Goal: Task Accomplishment & Management: Complete application form

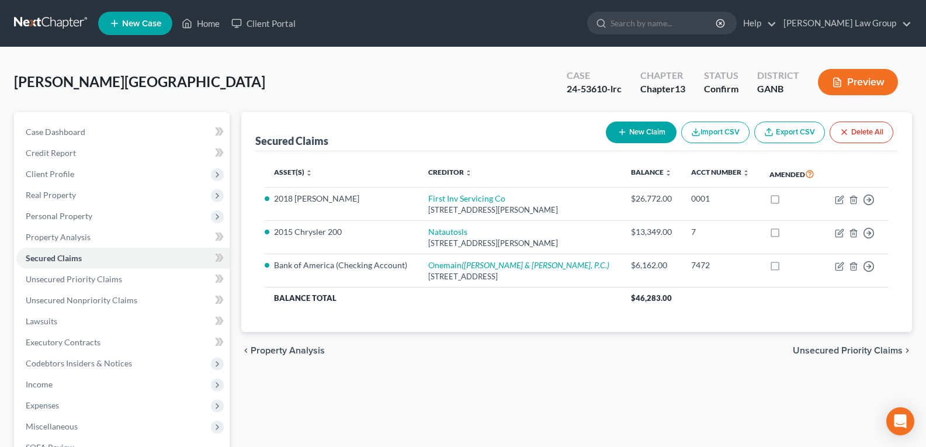
click at [526, 401] on div "Secured Claims New Claim Import CSV Export CSV Delete All Asset(s) expand_more …" at bounding box center [576, 365] width 682 height 506
click at [491, 368] on div "chevron_left Property Analysis Unsecured Priority Claims chevron_right" at bounding box center [576, 350] width 671 height 37
click at [209, 29] on link "Home" at bounding box center [201, 23] width 50 height 21
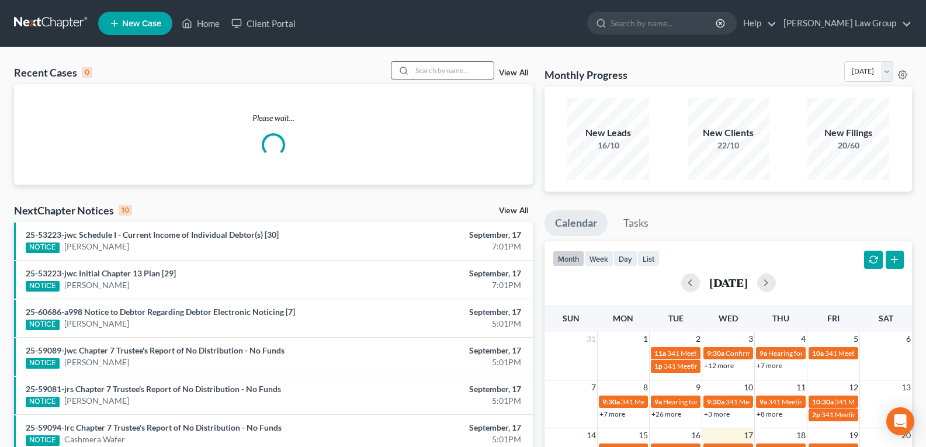
click at [422, 76] on input "search" at bounding box center [453, 70] width 82 height 17
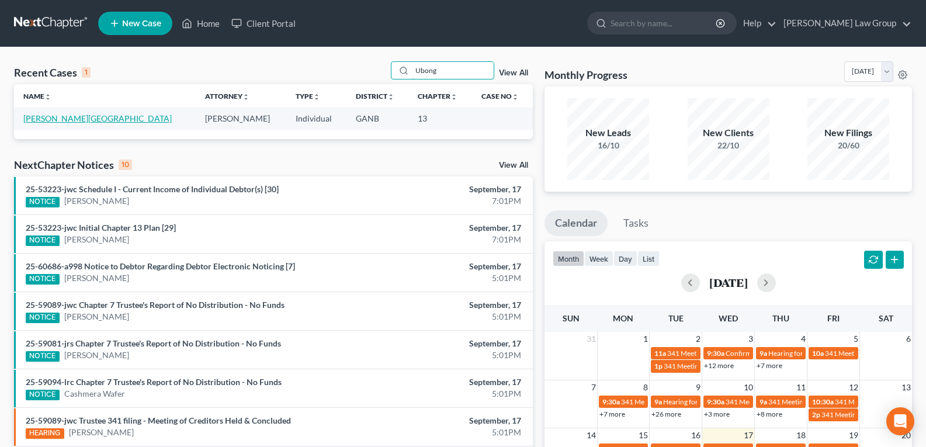
type input "Ubong"
click at [30, 118] on link "[PERSON_NAME][GEOGRAPHIC_DATA]" at bounding box center [97, 118] width 148 height 10
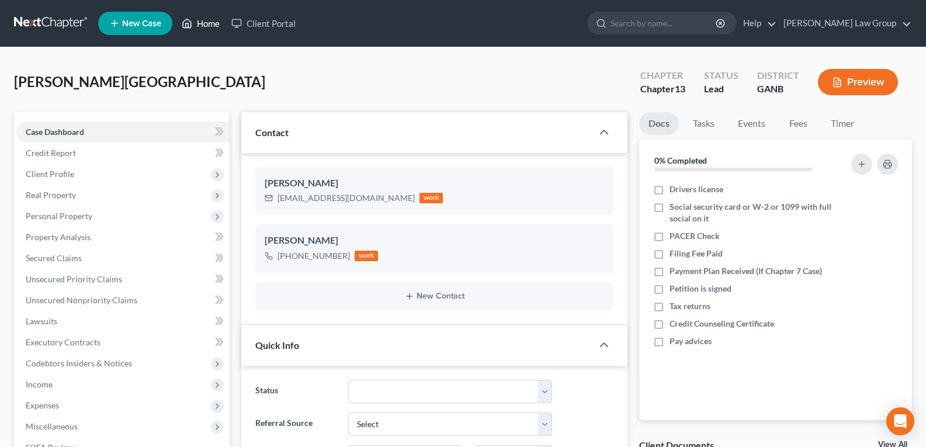
click at [207, 25] on link "Home" at bounding box center [201, 23] width 50 height 21
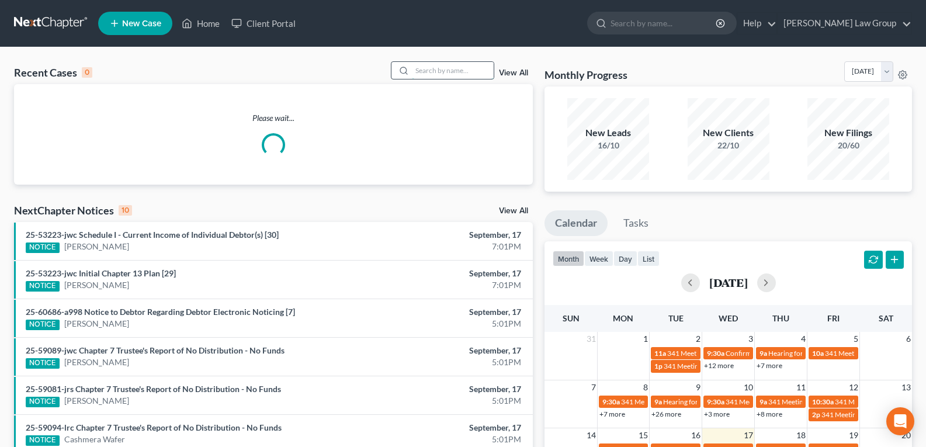
click at [440, 67] on input "search" at bounding box center [453, 70] width 82 height 17
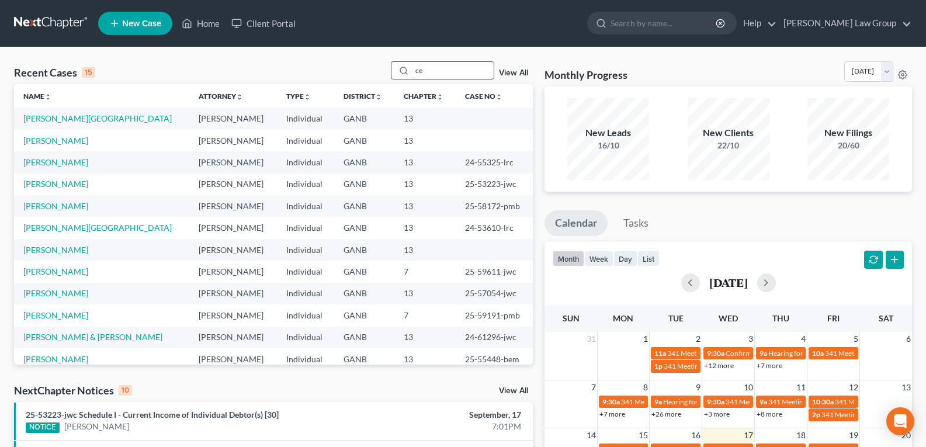
type input "c"
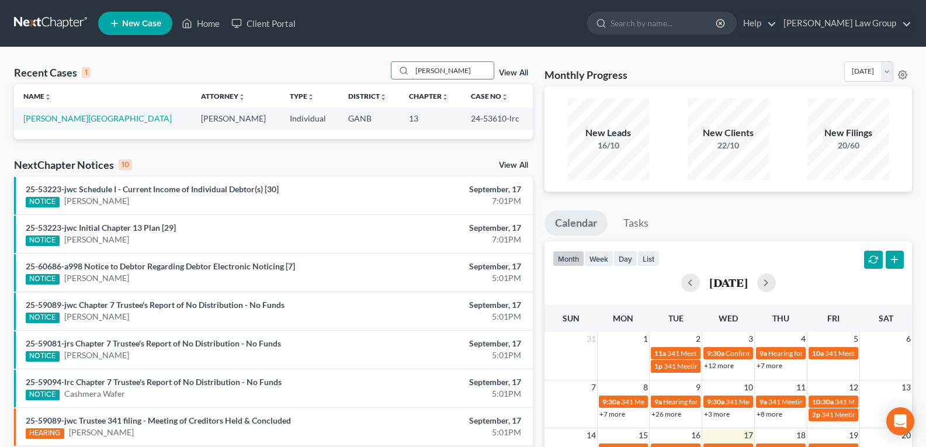
type input "[PERSON_NAME]"
click at [36, 126] on td "[PERSON_NAME][GEOGRAPHIC_DATA]" at bounding box center [103, 118] width 178 height 22
click at [34, 114] on link "[PERSON_NAME][GEOGRAPHIC_DATA]" at bounding box center [97, 118] width 148 height 10
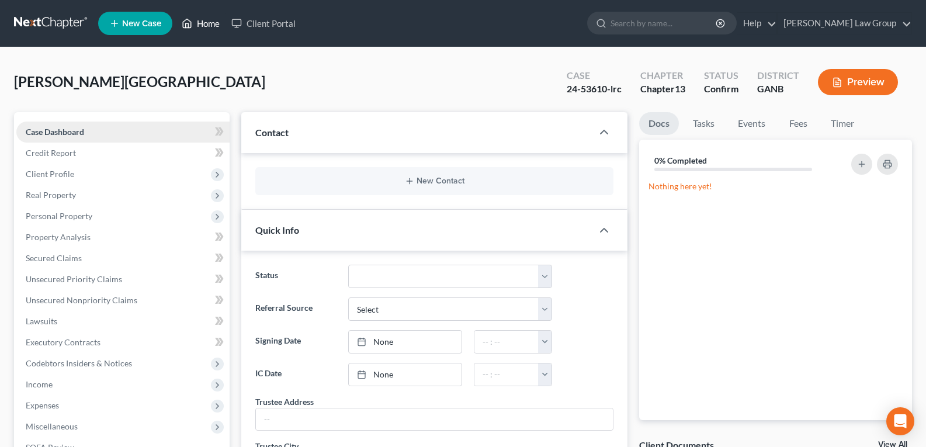
drag, startPoint x: 203, startPoint y: 25, endPoint x: 151, endPoint y: 122, distance: 110.0
click at [203, 25] on link "Home" at bounding box center [201, 23] width 50 height 21
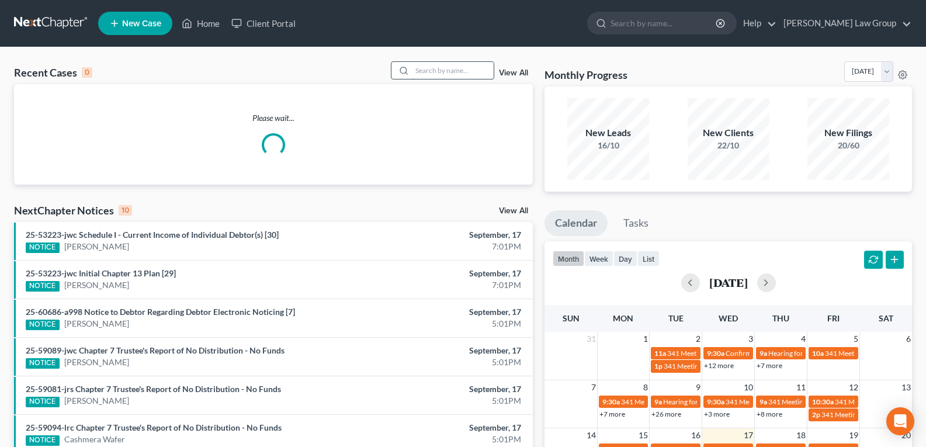
click at [421, 70] on input "search" at bounding box center [453, 70] width 82 height 17
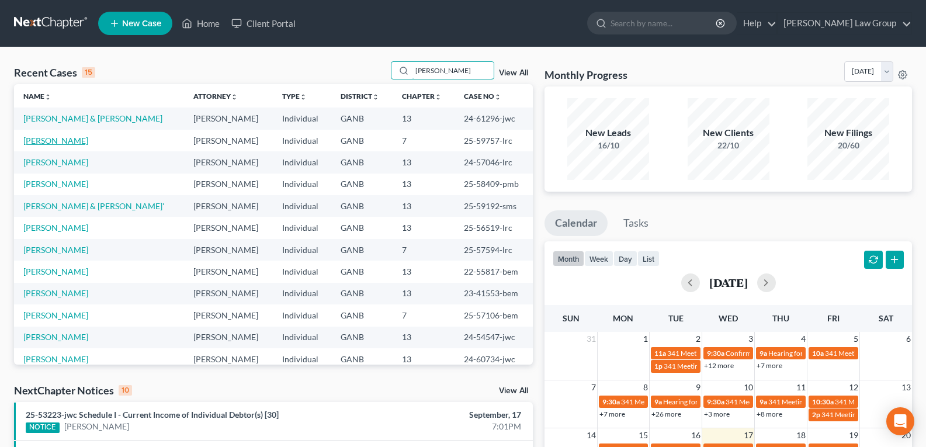
type input "[PERSON_NAME]"
click at [54, 144] on link "[PERSON_NAME]" at bounding box center [55, 141] width 65 height 10
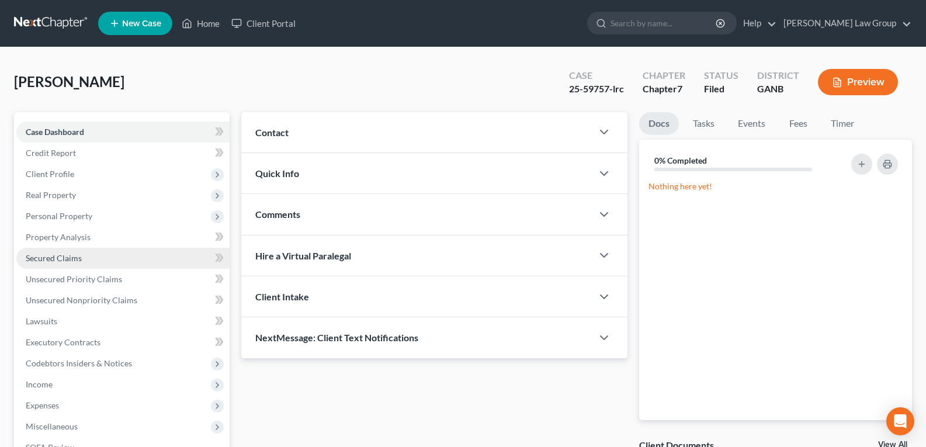
click at [33, 262] on span "Secured Claims" at bounding box center [54, 258] width 56 height 10
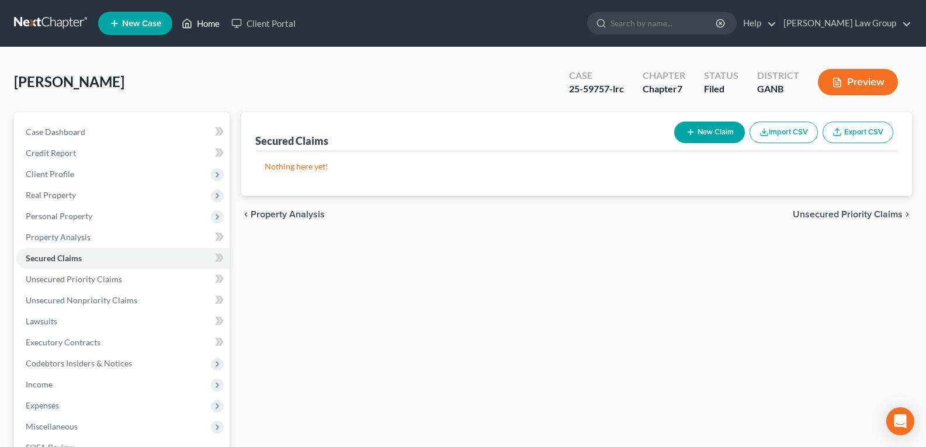
click at [210, 26] on link "Home" at bounding box center [201, 23] width 50 height 21
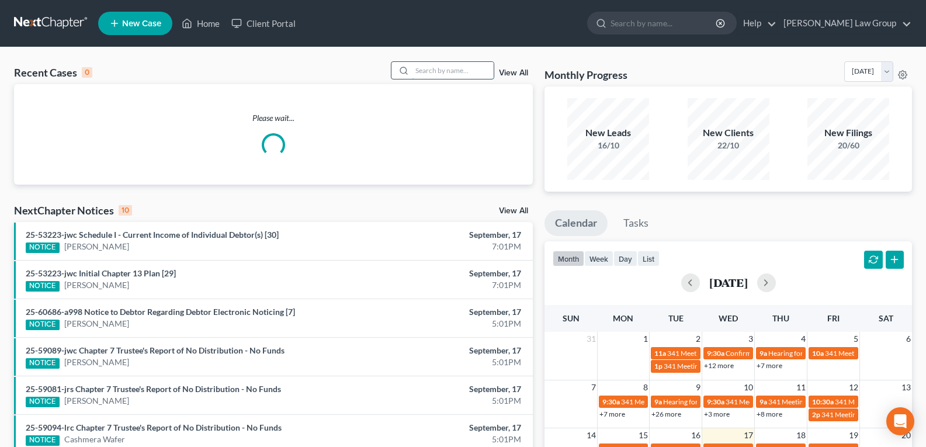
click at [464, 70] on input "search" at bounding box center [453, 70] width 82 height 17
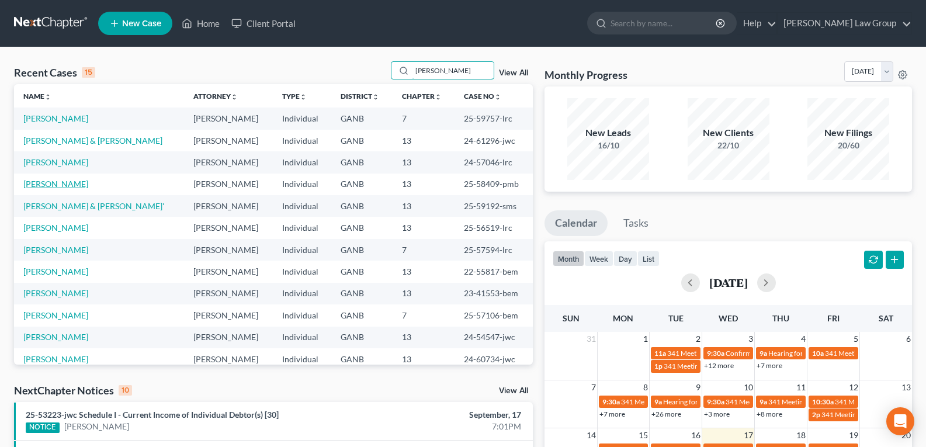
type input "[PERSON_NAME]"
click at [37, 185] on link "[PERSON_NAME]" at bounding box center [55, 184] width 65 height 10
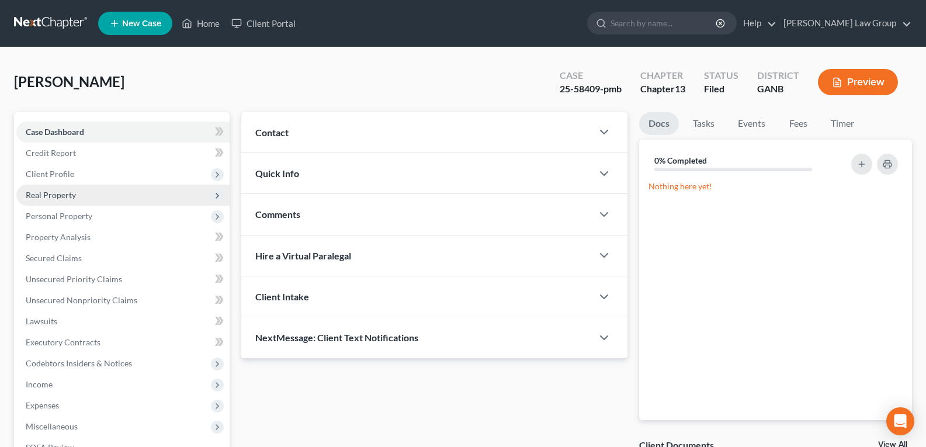
scroll to position [58, 0]
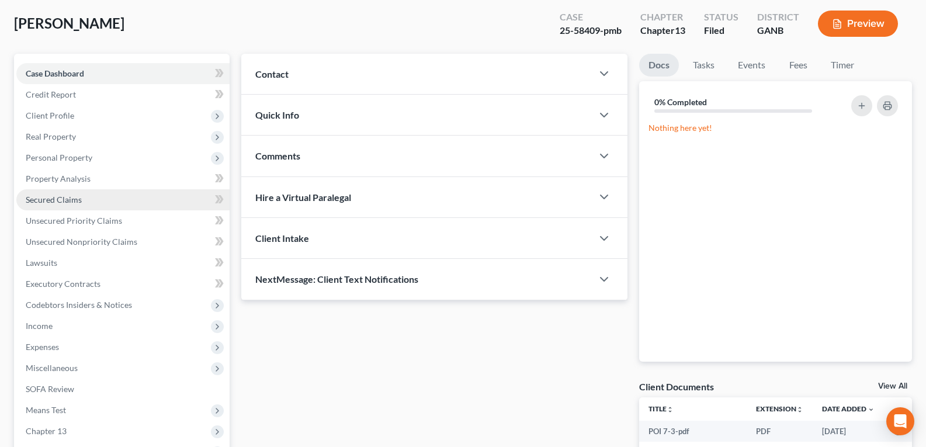
click at [58, 201] on span "Secured Claims" at bounding box center [54, 200] width 56 height 10
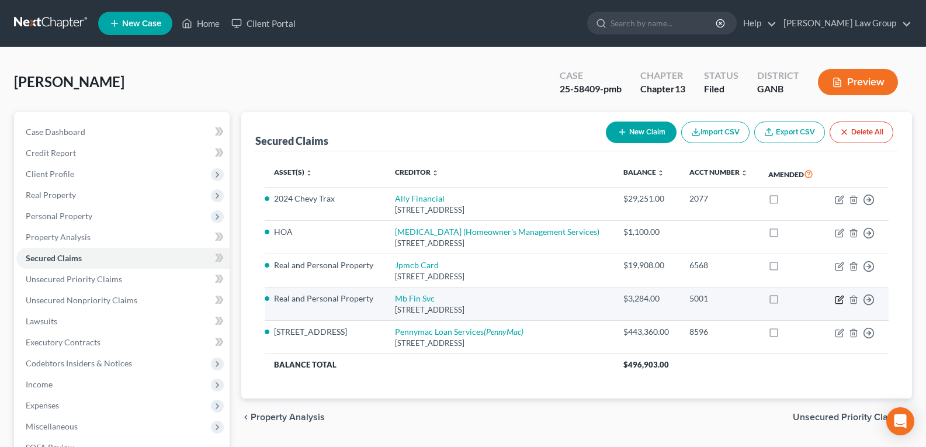
click at [841, 301] on icon "button" at bounding box center [839, 299] width 9 height 9
select select "14"
select select "2"
select select "0"
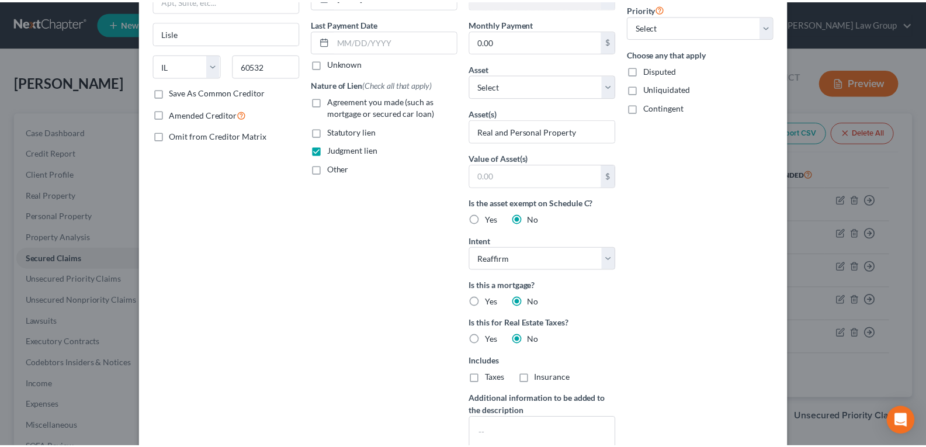
scroll to position [273, 0]
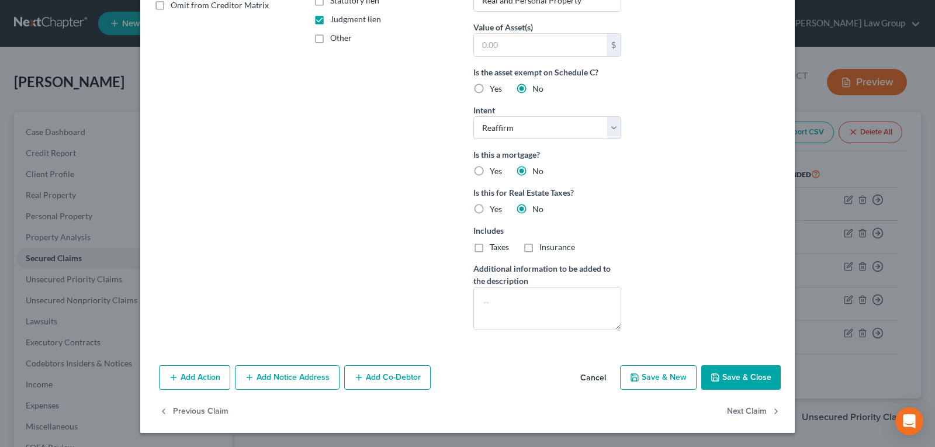
drag, startPoint x: 587, startPoint y: 377, endPoint x: 595, endPoint y: 408, distance: 32.0
click at [587, 377] on button "Cancel" at bounding box center [593, 377] width 44 height 23
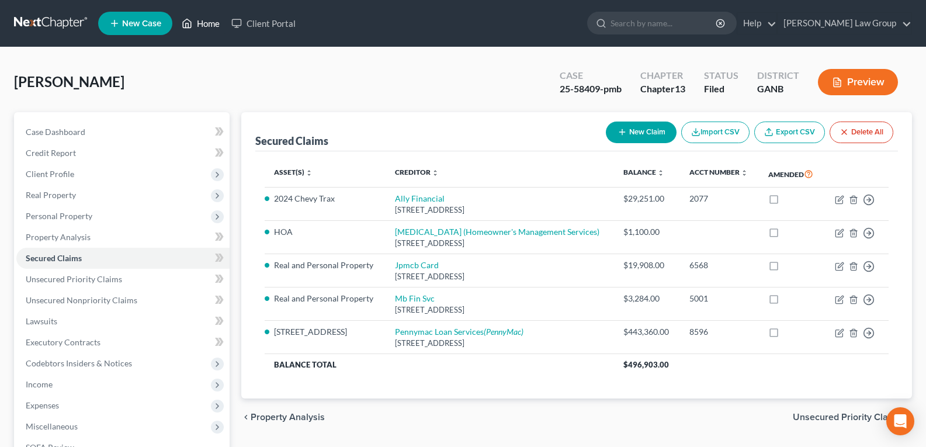
click at [196, 26] on link "Home" at bounding box center [201, 23] width 50 height 21
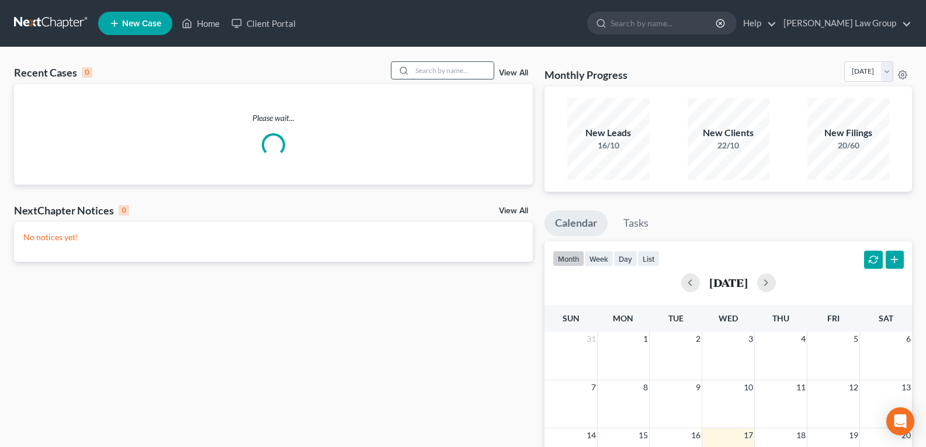
click at [473, 70] on input "search" at bounding box center [453, 70] width 82 height 17
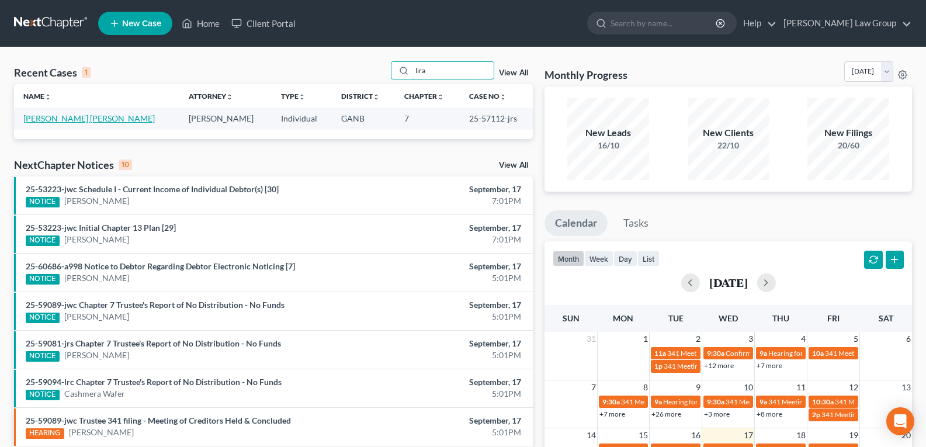
type input "lira"
click at [48, 122] on link "[PERSON_NAME] [PERSON_NAME]" at bounding box center [88, 118] width 131 height 10
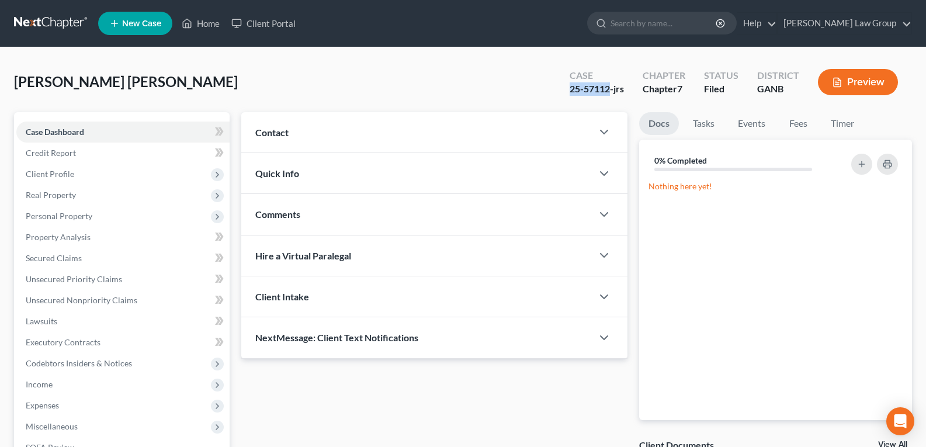
drag, startPoint x: 567, startPoint y: 90, endPoint x: 610, endPoint y: 96, distance: 43.0
click at [610, 96] on div "Case 25-57112-jrs" at bounding box center [596, 83] width 73 height 34
copy div "25-57112"
drag, startPoint x: 18, startPoint y: 81, endPoint x: 89, endPoint y: 86, distance: 71.5
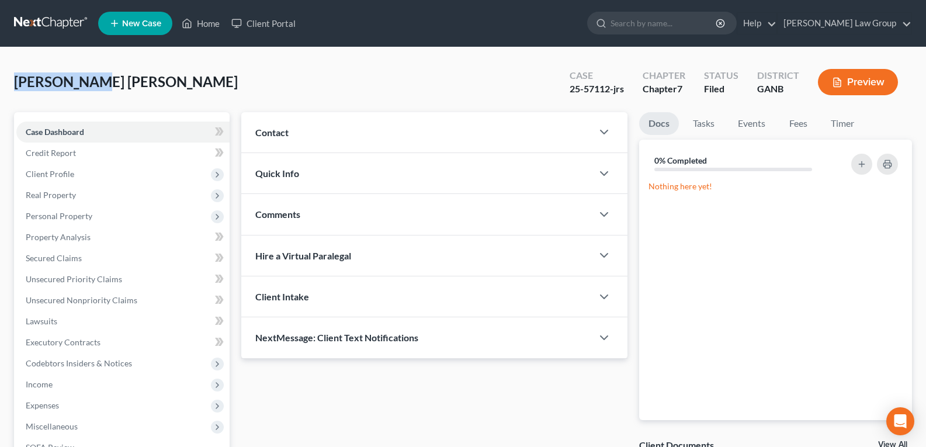
click at [89, 86] on div "[PERSON_NAME] [PERSON_NAME] Upgraded Case 25-57112-jrs Chapter Chapter 7 Status…" at bounding box center [463, 334] width 926 height 574
copy span "[PERSON_NAME] [PERSON_NAME]"
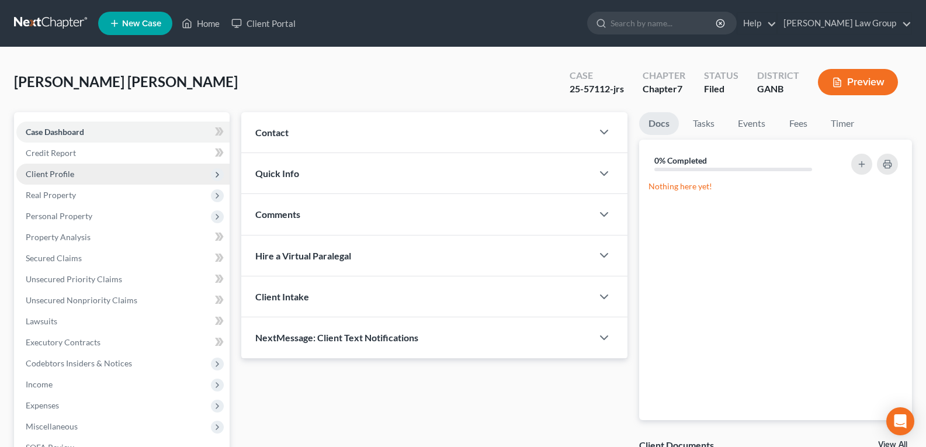
click at [78, 183] on span "Client Profile" at bounding box center [122, 174] width 213 height 21
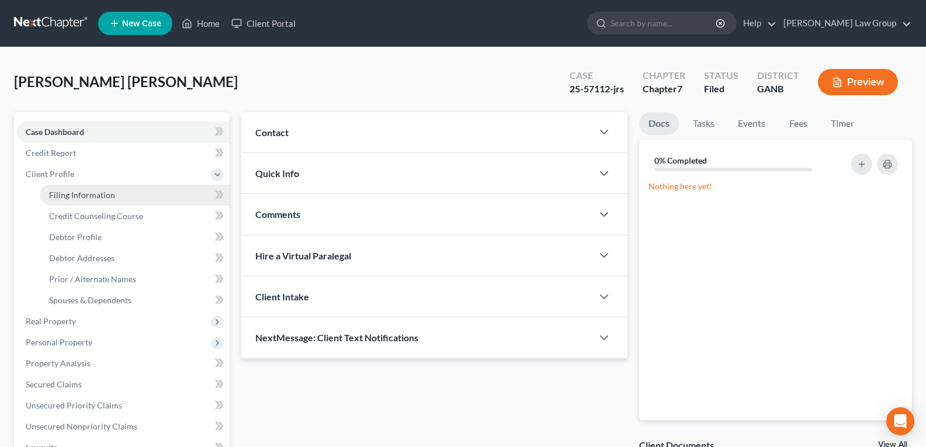
click at [77, 196] on span "Filing Information" at bounding box center [82, 195] width 66 height 10
select select "1"
select select "0"
select select "10"
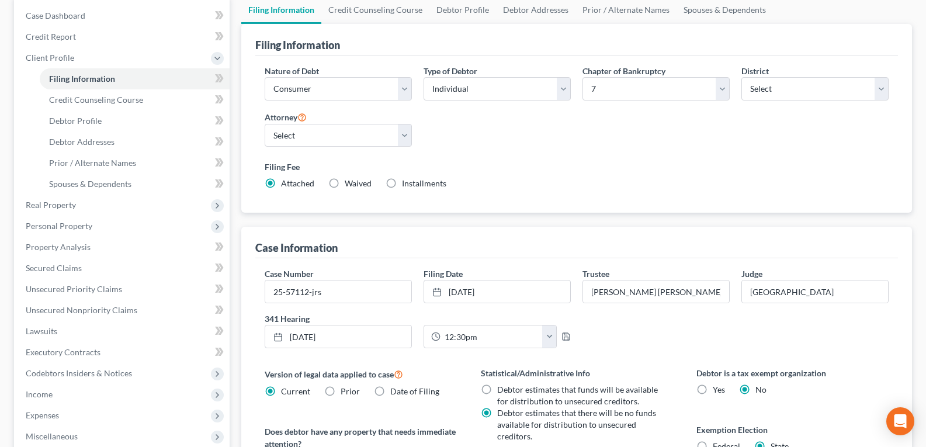
scroll to position [117, 0]
click at [36, 338] on link "Lawsuits" at bounding box center [122, 330] width 213 height 21
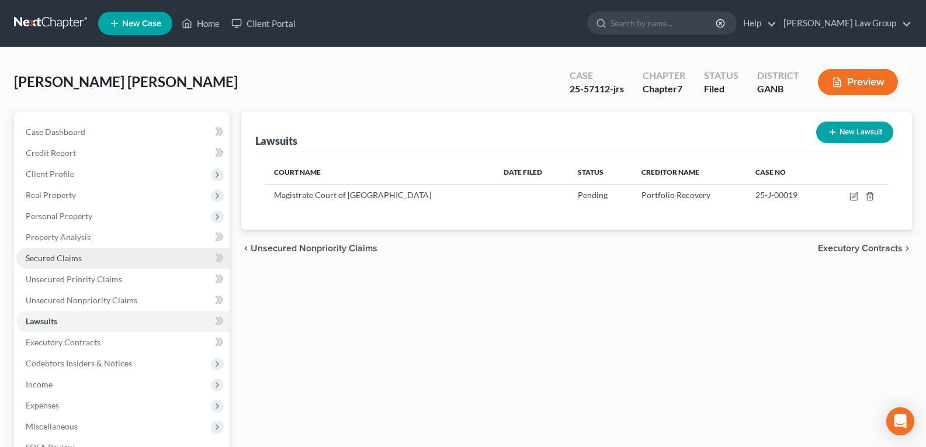
click at [61, 260] on span "Secured Claims" at bounding box center [54, 258] width 56 height 10
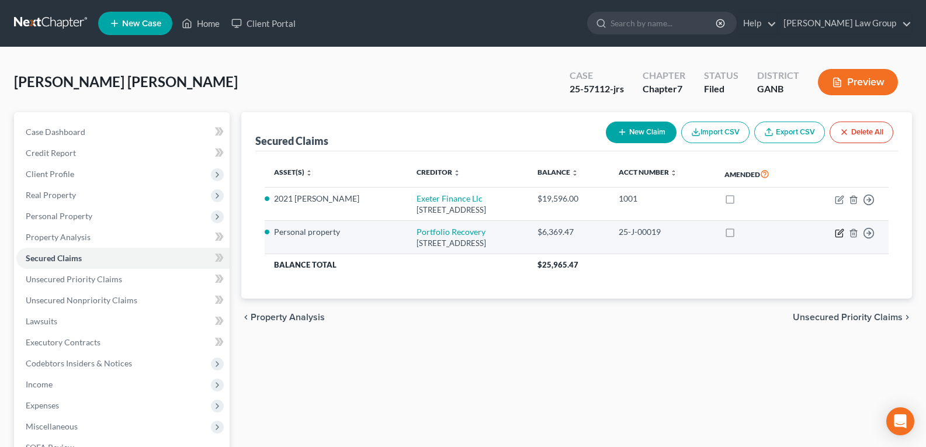
click at [839, 233] on icon "button" at bounding box center [839, 232] width 9 height 9
select select "48"
select select "0"
select select "3"
select select "0"
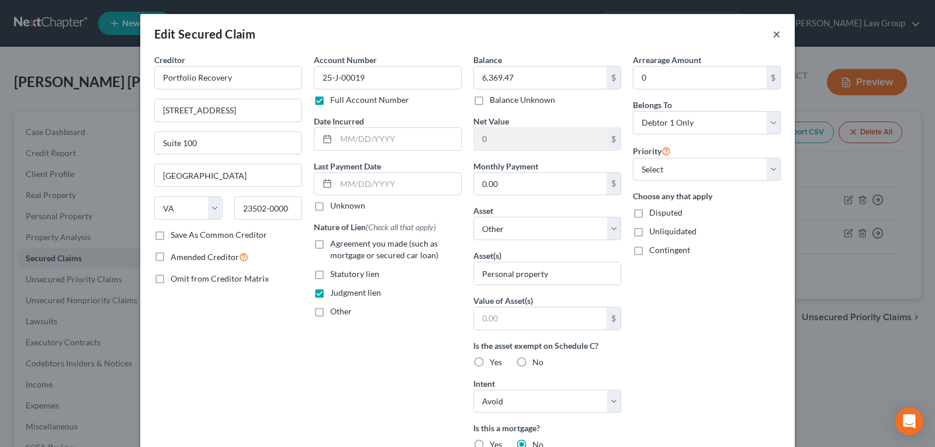
drag, startPoint x: 769, startPoint y: 32, endPoint x: 770, endPoint y: 44, distance: 11.7
click at [772, 32] on button "×" at bounding box center [776, 34] width 8 height 14
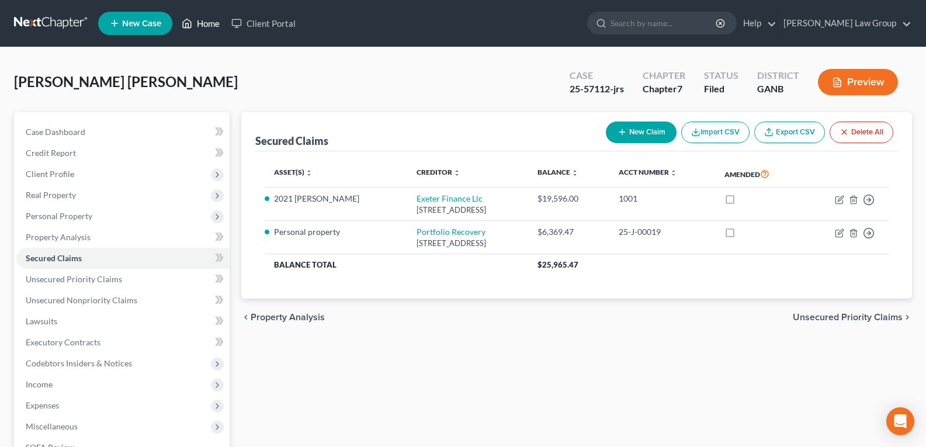
click at [211, 27] on link "Home" at bounding box center [201, 23] width 50 height 21
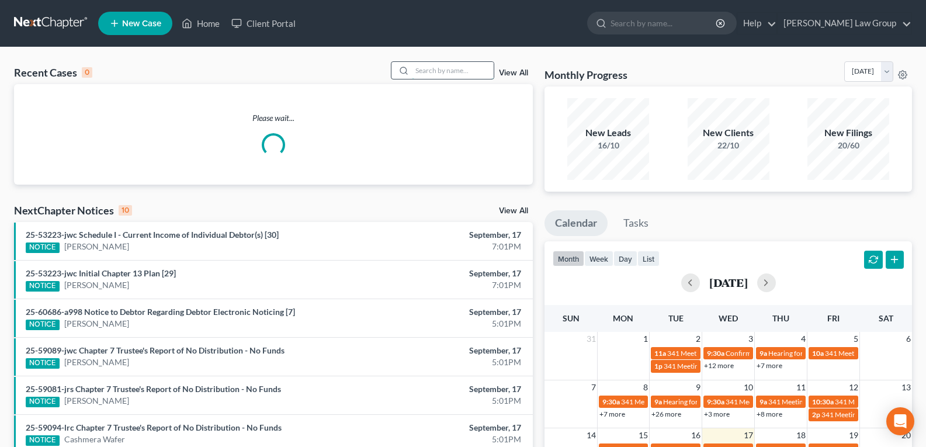
click at [430, 70] on input "search" at bounding box center [453, 70] width 82 height 17
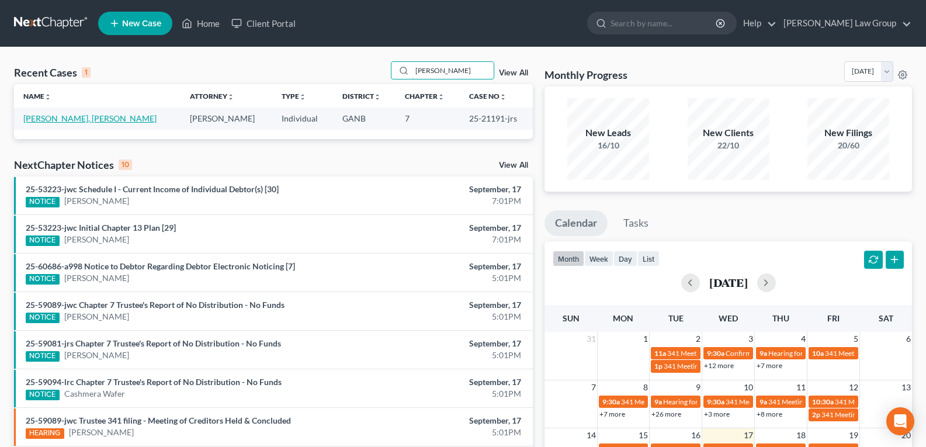
type input "[PERSON_NAME]"
click at [37, 120] on link "[PERSON_NAME], [PERSON_NAME]" at bounding box center [89, 118] width 133 height 10
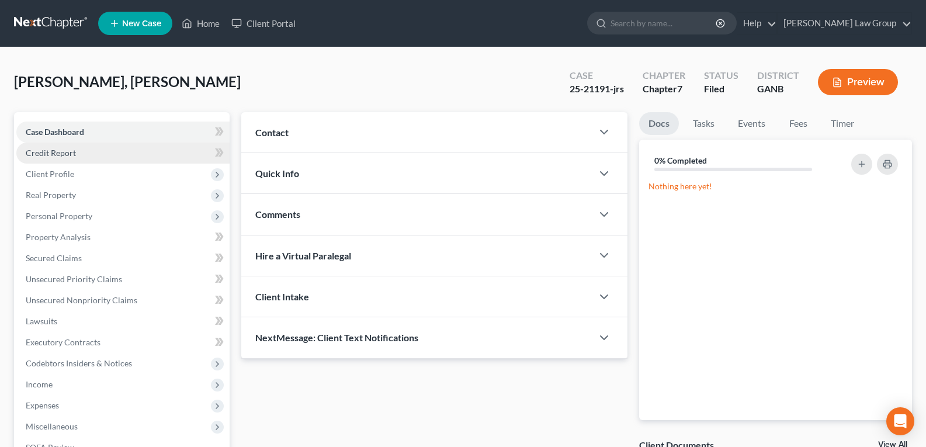
click at [43, 154] on span "Credit Report" at bounding box center [51, 153] width 50 height 10
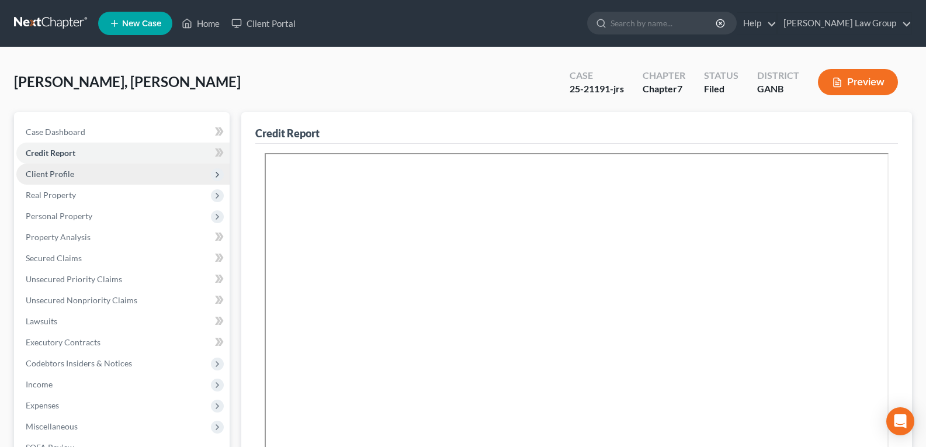
click at [45, 175] on span "Client Profile" at bounding box center [50, 174] width 48 height 10
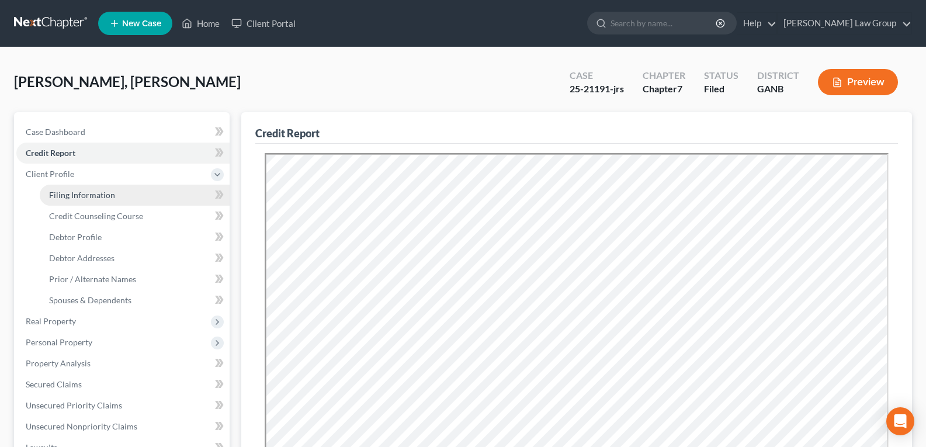
click at [70, 199] on span "Filing Information" at bounding box center [82, 195] width 66 height 10
select select "1"
select select "0"
select select "19"
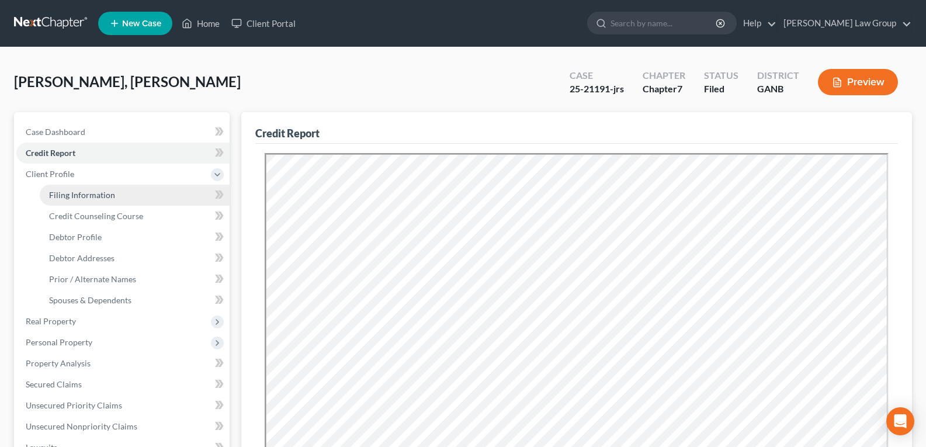
select select "0"
select select "10"
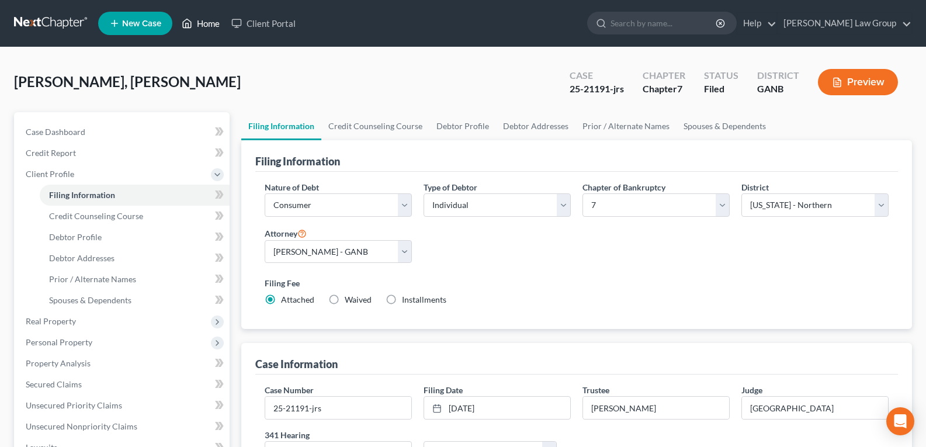
click at [213, 26] on link "Home" at bounding box center [201, 23] width 50 height 21
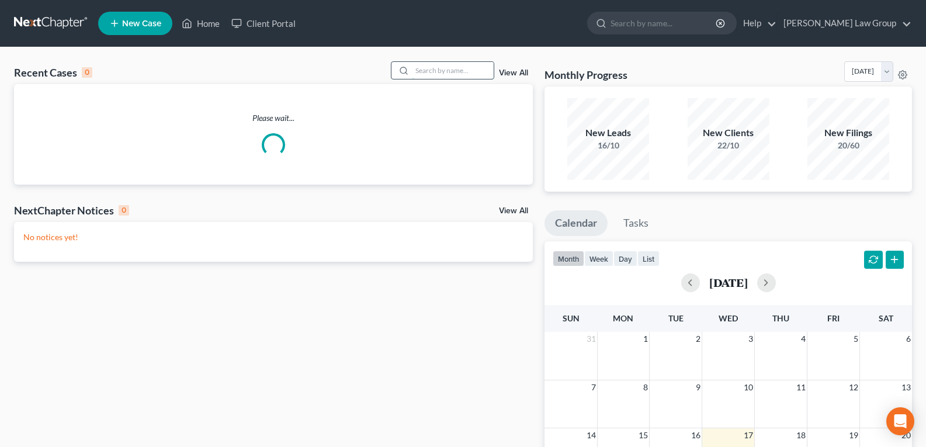
click at [448, 70] on input "search" at bounding box center [453, 70] width 82 height 17
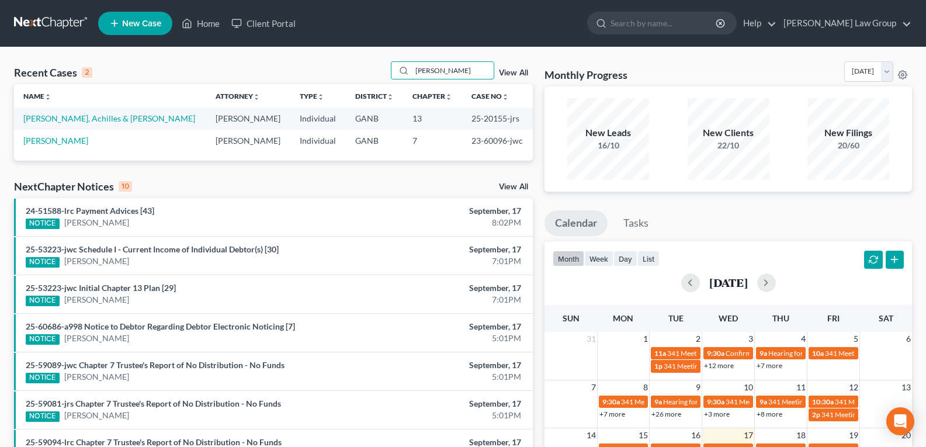
type input "[PERSON_NAME]"
click at [57, 112] on td "[PERSON_NAME], Achilles & [PERSON_NAME]" at bounding box center [110, 118] width 192 height 22
click at [55, 117] on link "[PERSON_NAME], Achilles & [PERSON_NAME]" at bounding box center [109, 118] width 172 height 10
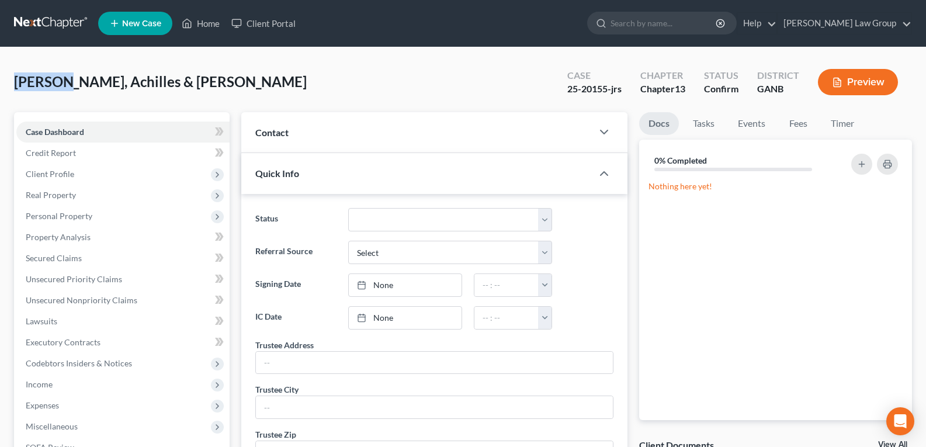
drag, startPoint x: 23, startPoint y: 79, endPoint x: 58, endPoint y: 87, distance: 36.4
click at [58, 87] on div "[PERSON_NAME], [PERSON_NAME] & [PERSON_NAME] Upgraded Case 25-20155-jrs Chapter…" at bounding box center [463, 389] width 926 height 684
copy span "[PERSON_NAME]"
drag, startPoint x: 563, startPoint y: 92, endPoint x: 606, endPoint y: 99, distance: 43.9
click at [606, 99] on div "Case 25-20155-jrs" at bounding box center [594, 83] width 73 height 34
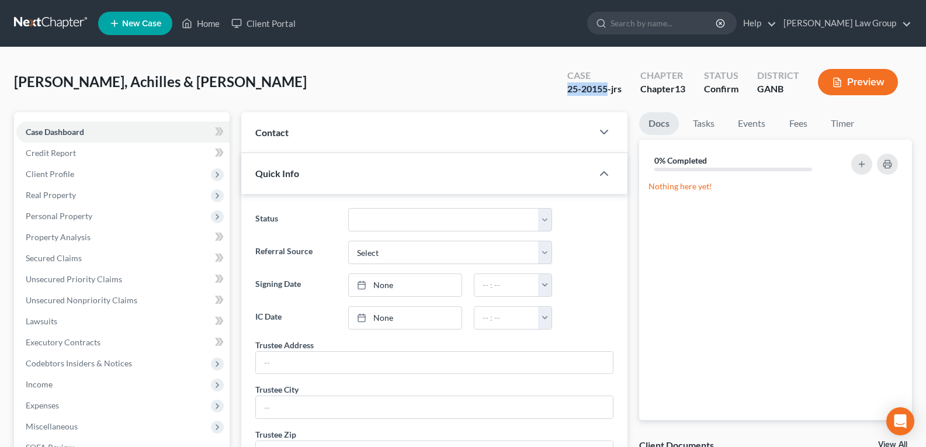
copy div "25-20155"
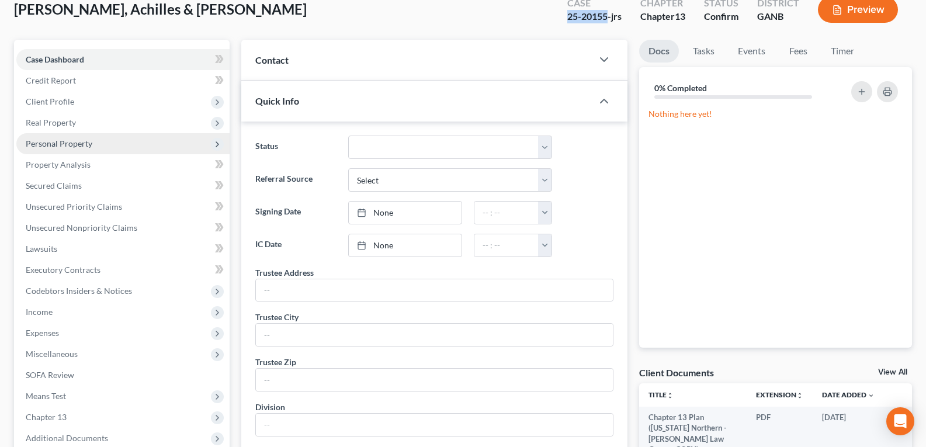
scroll to position [175, 0]
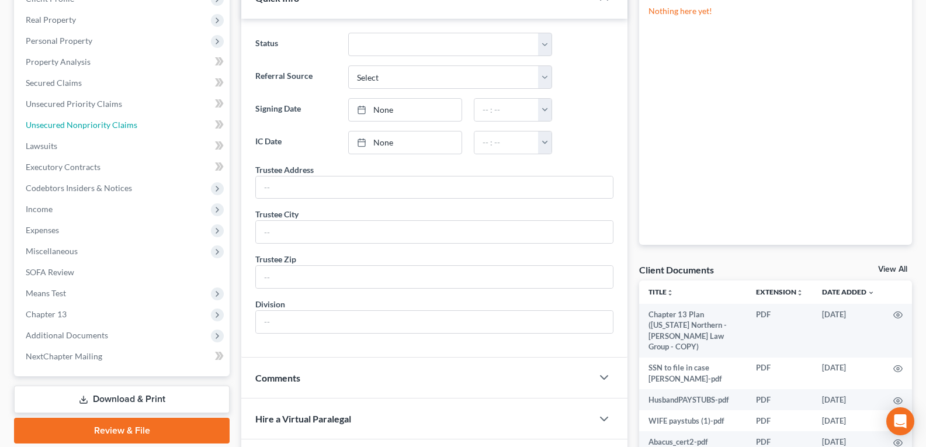
drag, startPoint x: 46, startPoint y: 129, endPoint x: 278, endPoint y: 166, distance: 235.5
click at [46, 129] on span "Unsecured Nonpriority Claims" at bounding box center [82, 125] width 112 height 10
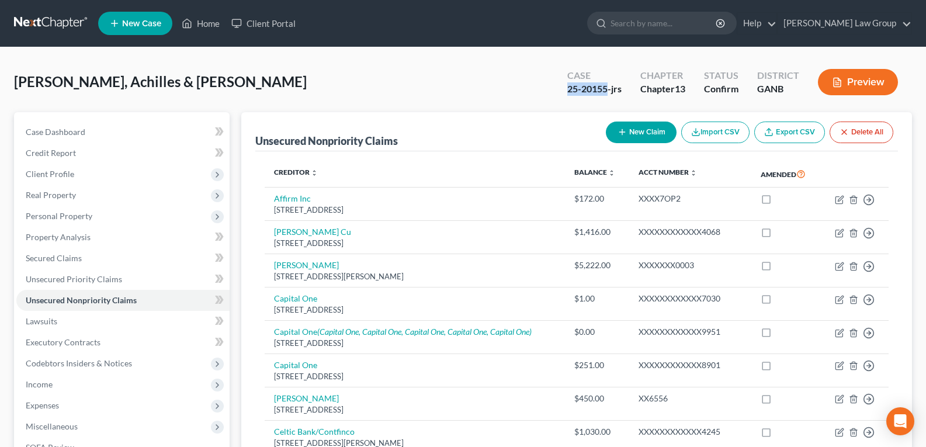
click at [857, 79] on button "Preview" at bounding box center [858, 82] width 80 height 26
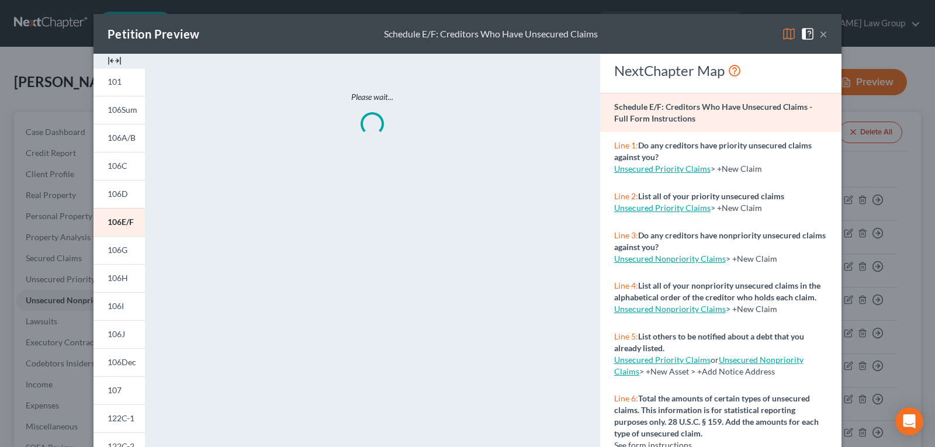
click at [110, 55] on img at bounding box center [114, 61] width 14 height 14
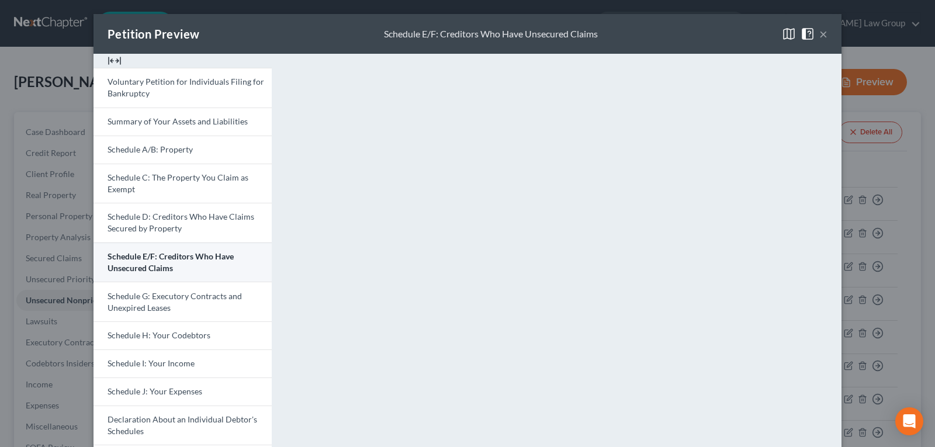
click at [144, 261] on span "Schedule E/F: Creditors Who Have Unsecured Claims" at bounding box center [170, 262] width 126 height 22
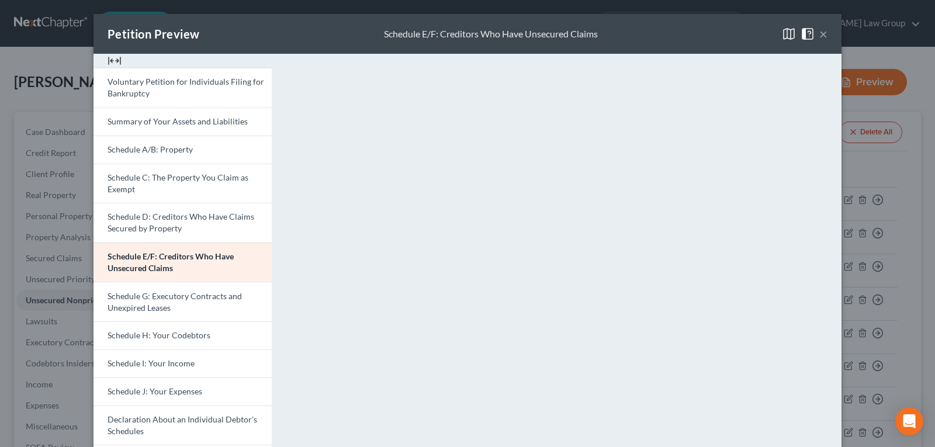
click at [820, 36] on button "×" at bounding box center [823, 34] width 8 height 14
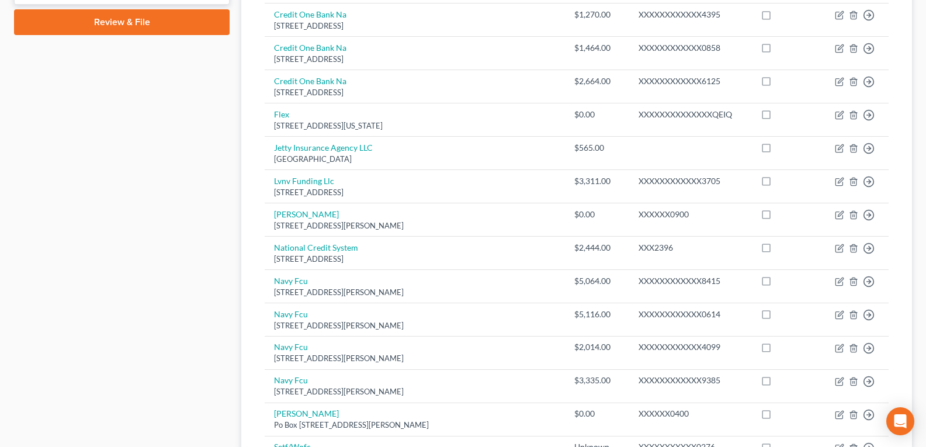
scroll to position [584, 0]
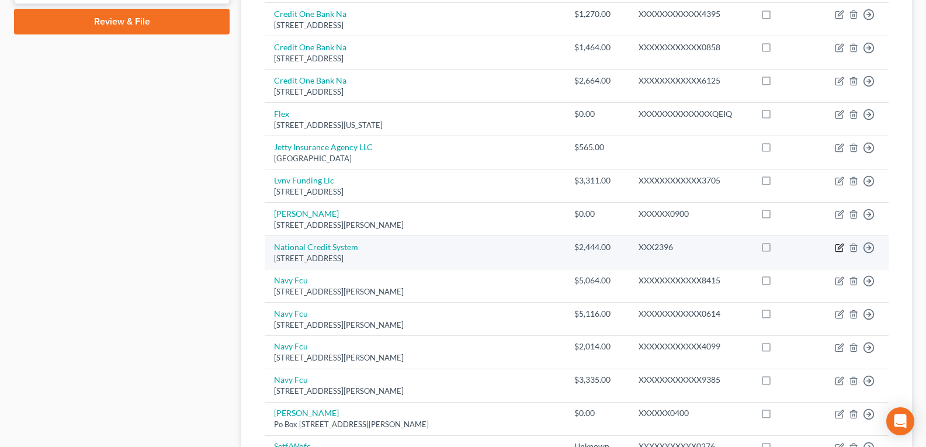
click at [840, 249] on icon "button" at bounding box center [839, 247] width 9 height 9
select select "10"
select select "1"
select select "2"
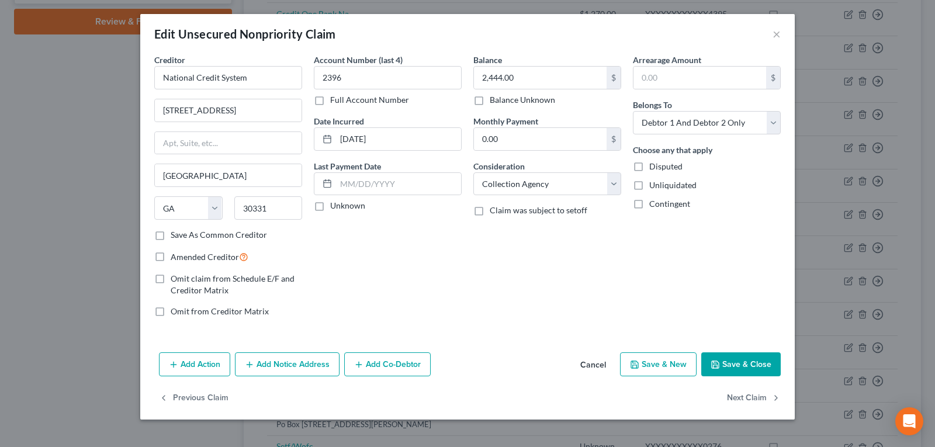
click at [587, 367] on button "Cancel" at bounding box center [593, 364] width 44 height 23
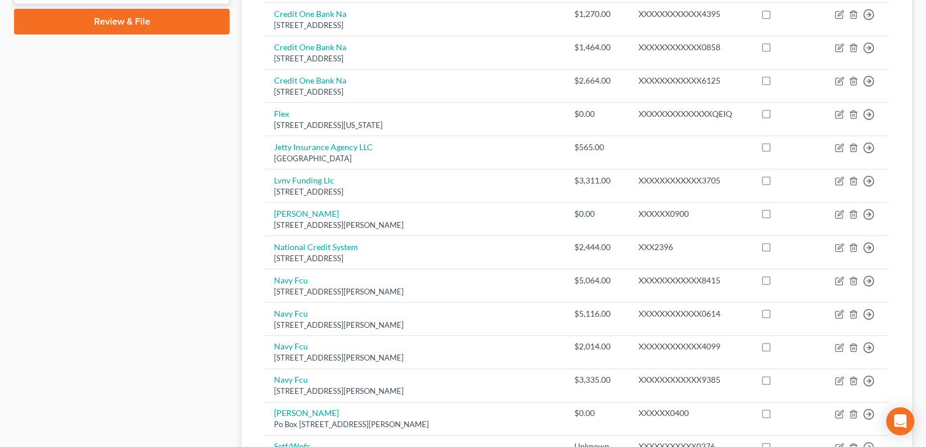
scroll to position [0, 0]
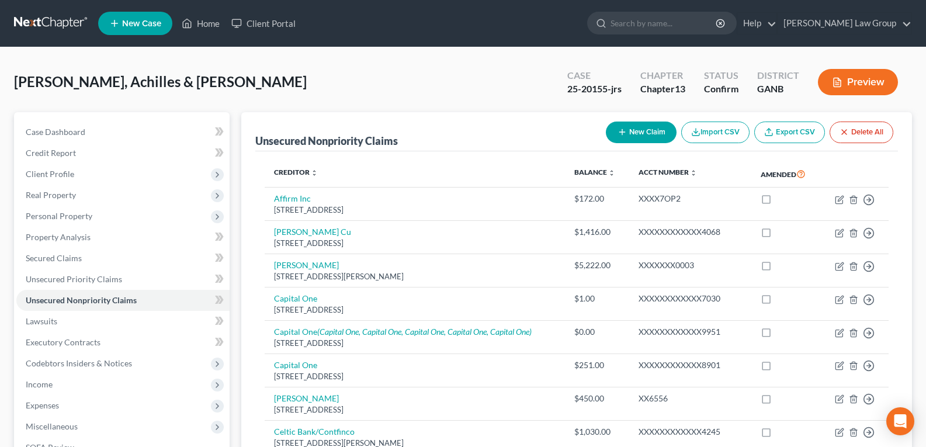
drag, startPoint x: 496, startPoint y: 289, endPoint x: 405, endPoint y: 12, distance: 290.8
click at [51, 177] on span "Client Profile" at bounding box center [50, 174] width 48 height 10
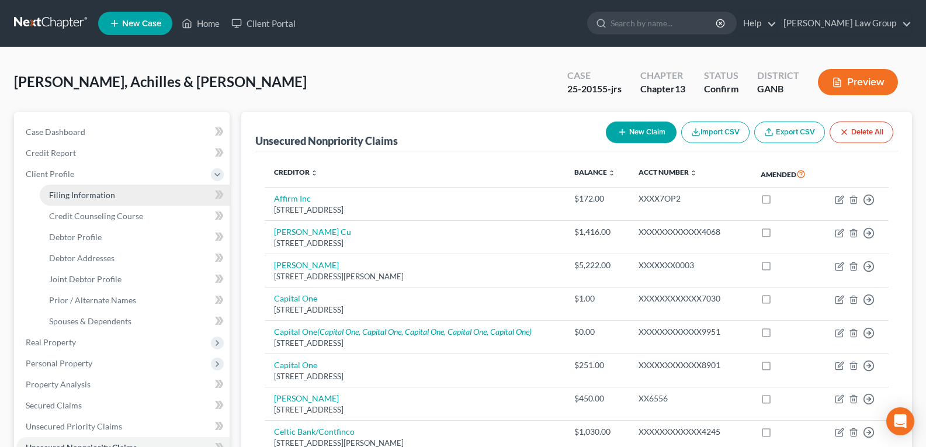
click at [83, 194] on span "Filing Information" at bounding box center [82, 195] width 66 height 10
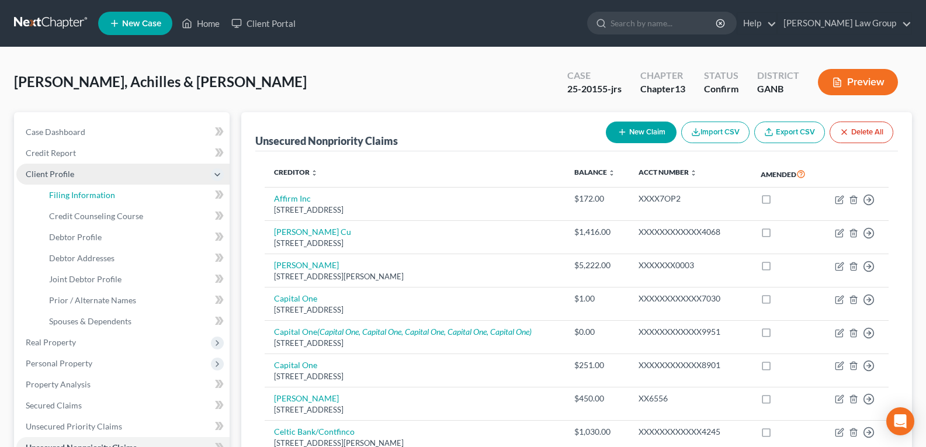
select select "1"
select select "3"
select select "19"
select select "0"
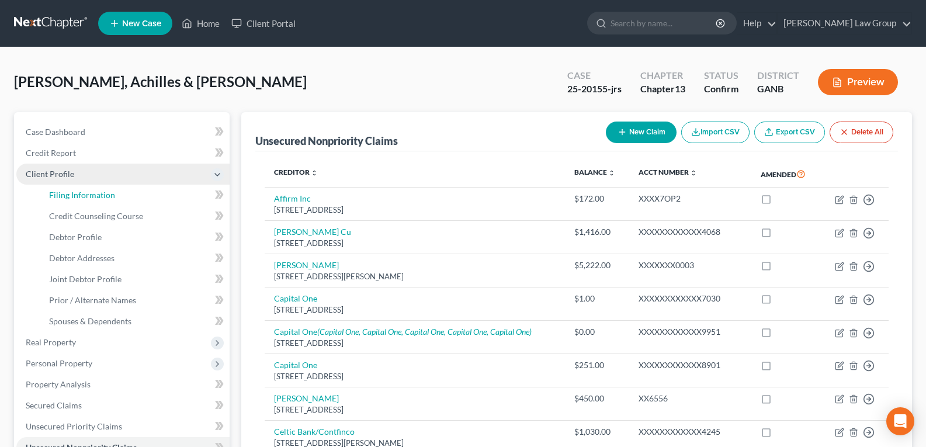
select select "10"
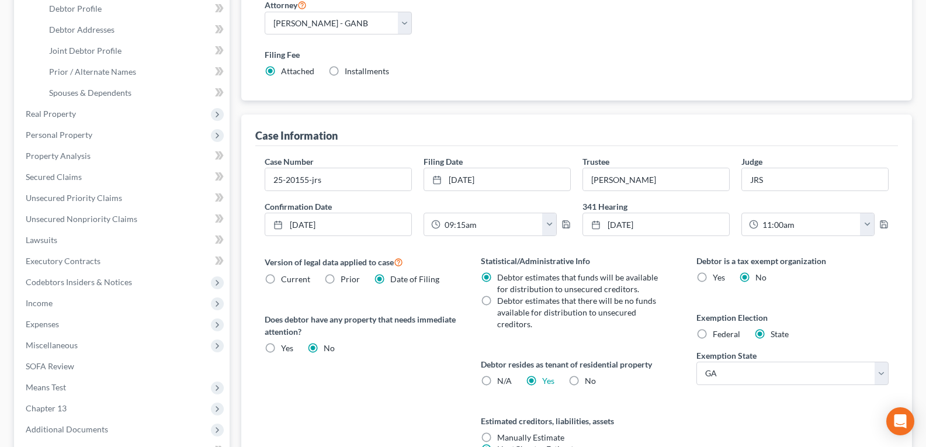
scroll to position [234, 0]
